Goal: Transaction & Acquisition: Purchase product/service

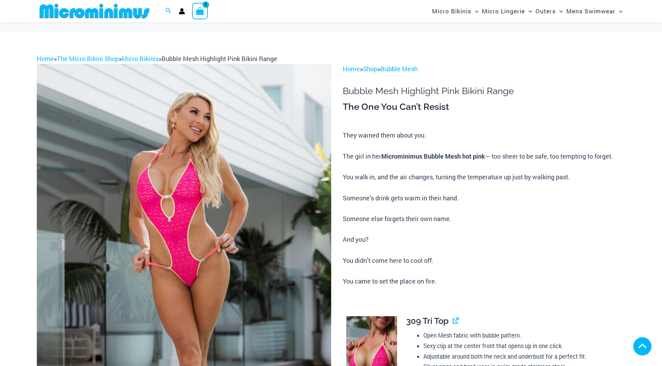
scroll to position [162, 0]
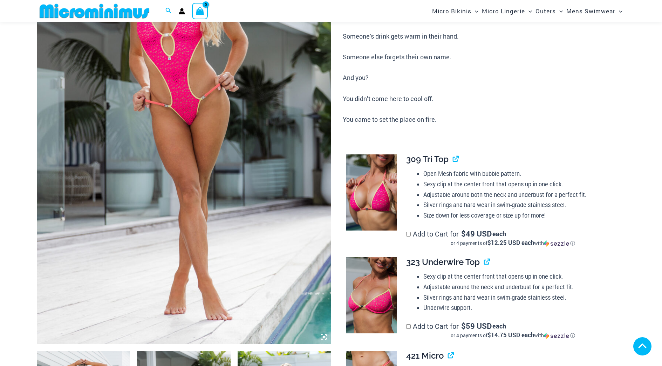
click at [365, 257] on img at bounding box center [371, 295] width 51 height 76
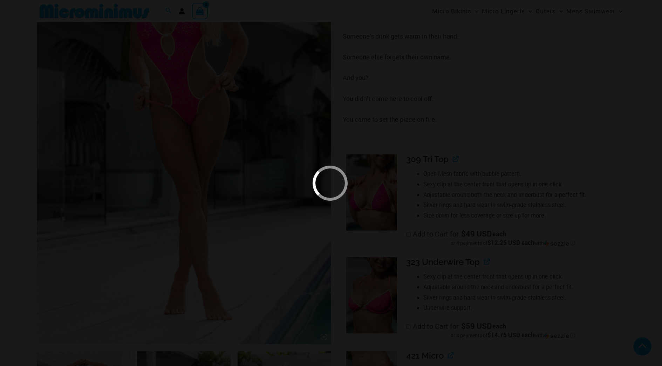
scroll to position [325, 0]
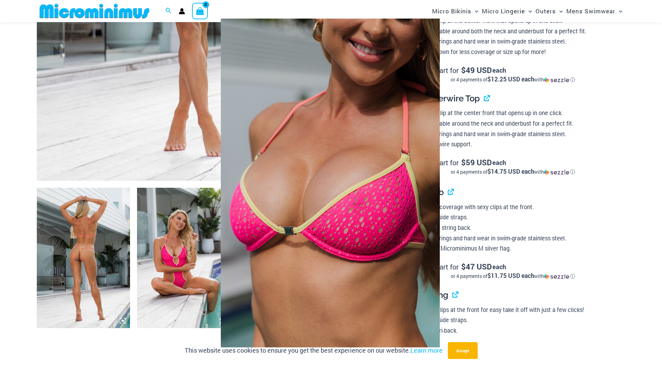
click at [369, 158] on img at bounding box center [330, 183] width 252 height 350
click at [467, 158] on div at bounding box center [331, 183] width 662 height 366
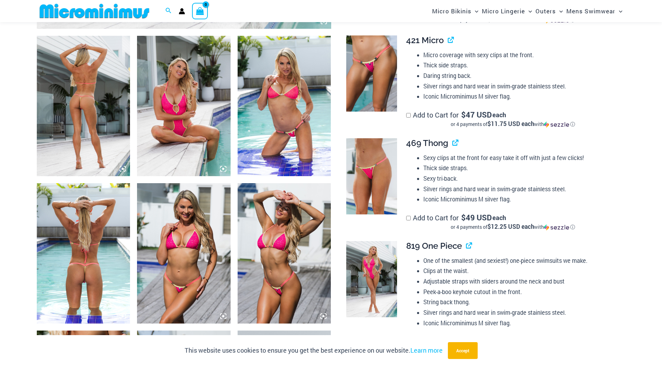
scroll to position [489, 0]
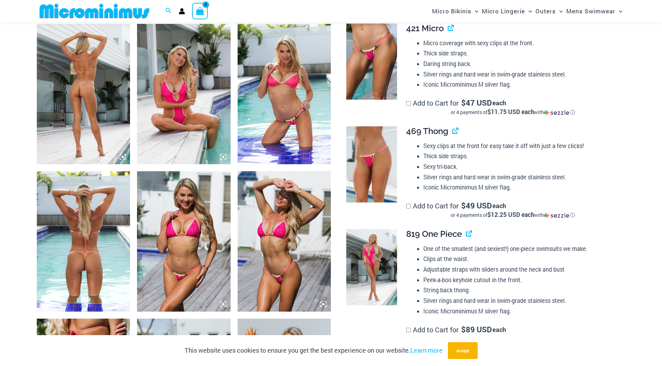
click at [73, 269] on img at bounding box center [84, 241] width 94 height 140
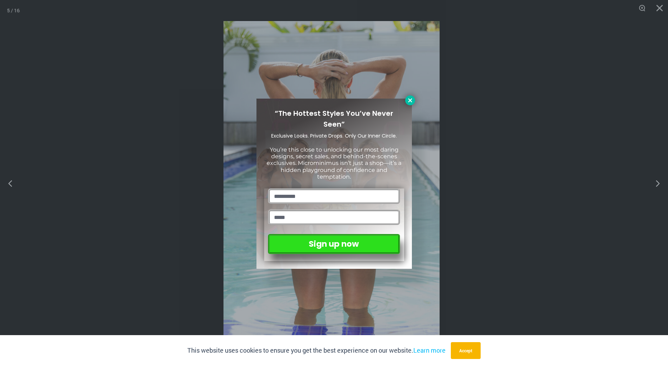
click at [413, 100] on icon at bounding box center [410, 100] width 6 height 6
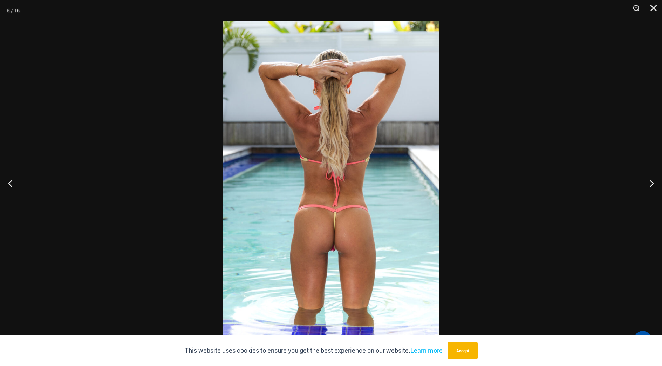
click at [330, 212] on img at bounding box center [331, 183] width 216 height 324
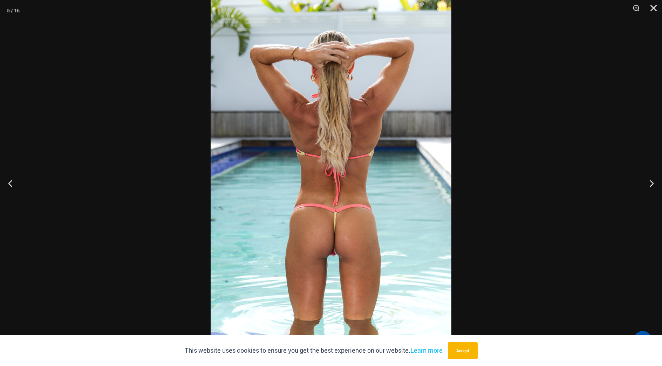
click at [330, 212] on img at bounding box center [331, 179] width 241 height 361
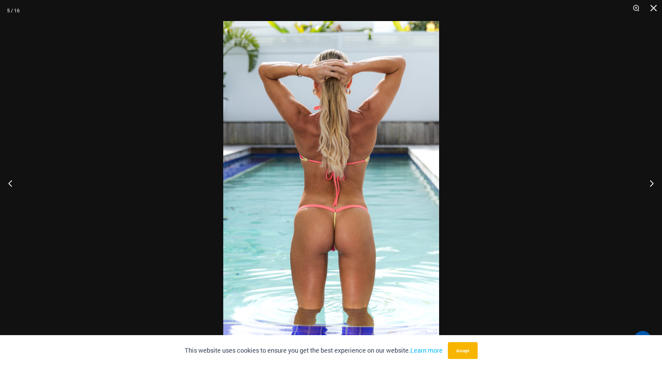
click at [330, 212] on img at bounding box center [331, 183] width 216 height 324
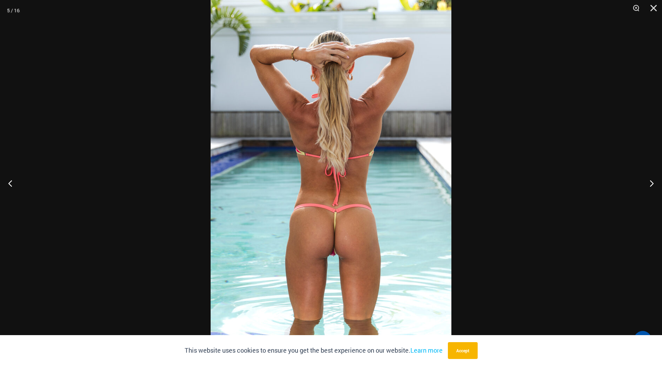
click at [330, 212] on img at bounding box center [331, 179] width 241 height 361
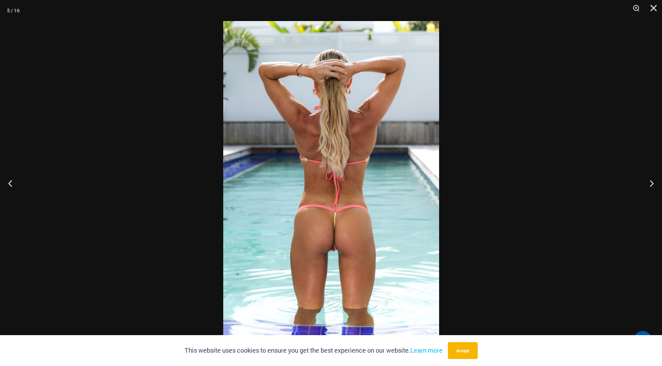
click at [544, 159] on div at bounding box center [331, 183] width 662 height 366
